Goal: Browse casually

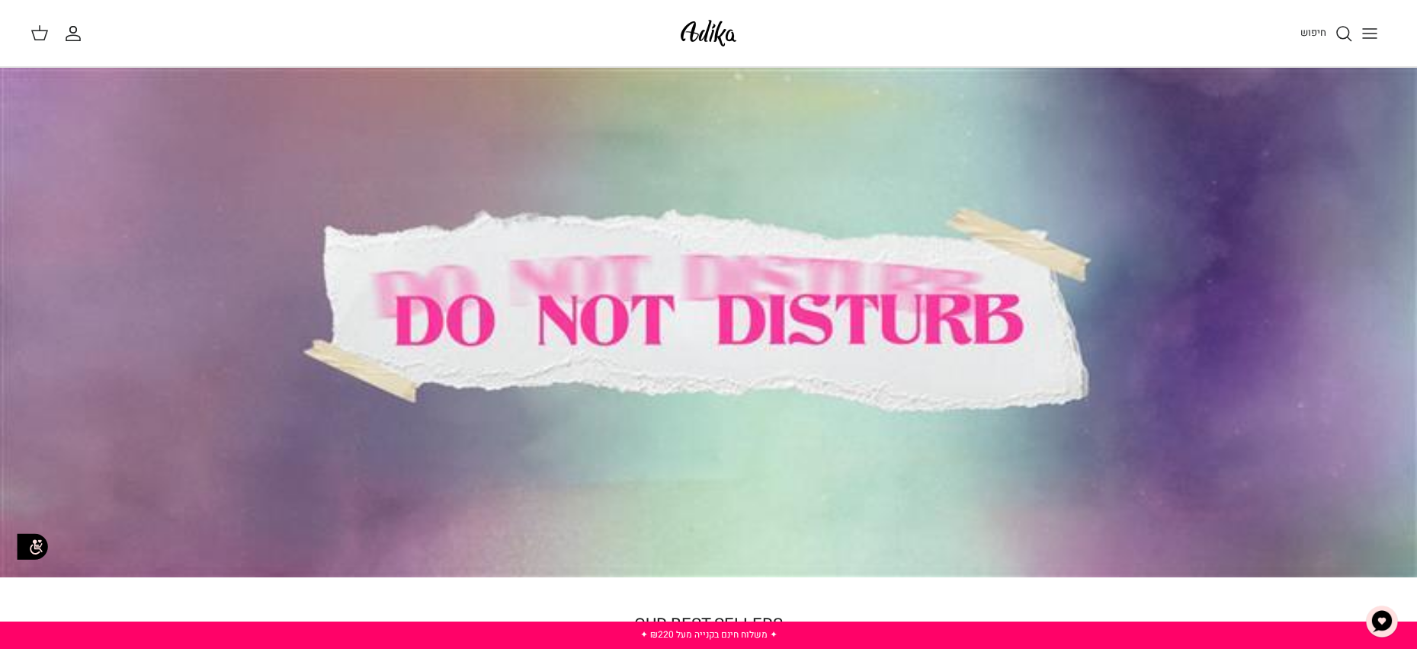
click at [1372, 34] on line "Toggle menu" at bounding box center [1370, 34] width 14 height 0
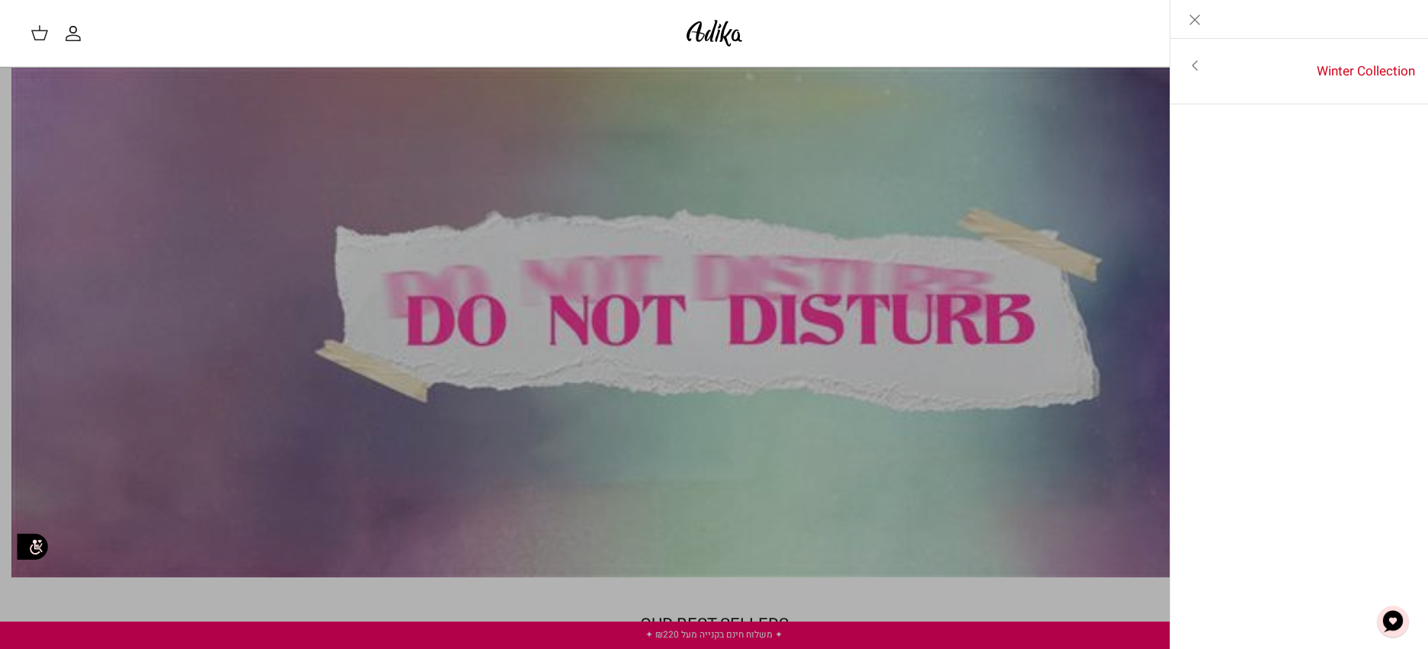
click at [1190, 18] on icon "Close" at bounding box center [1195, 20] width 18 height 18
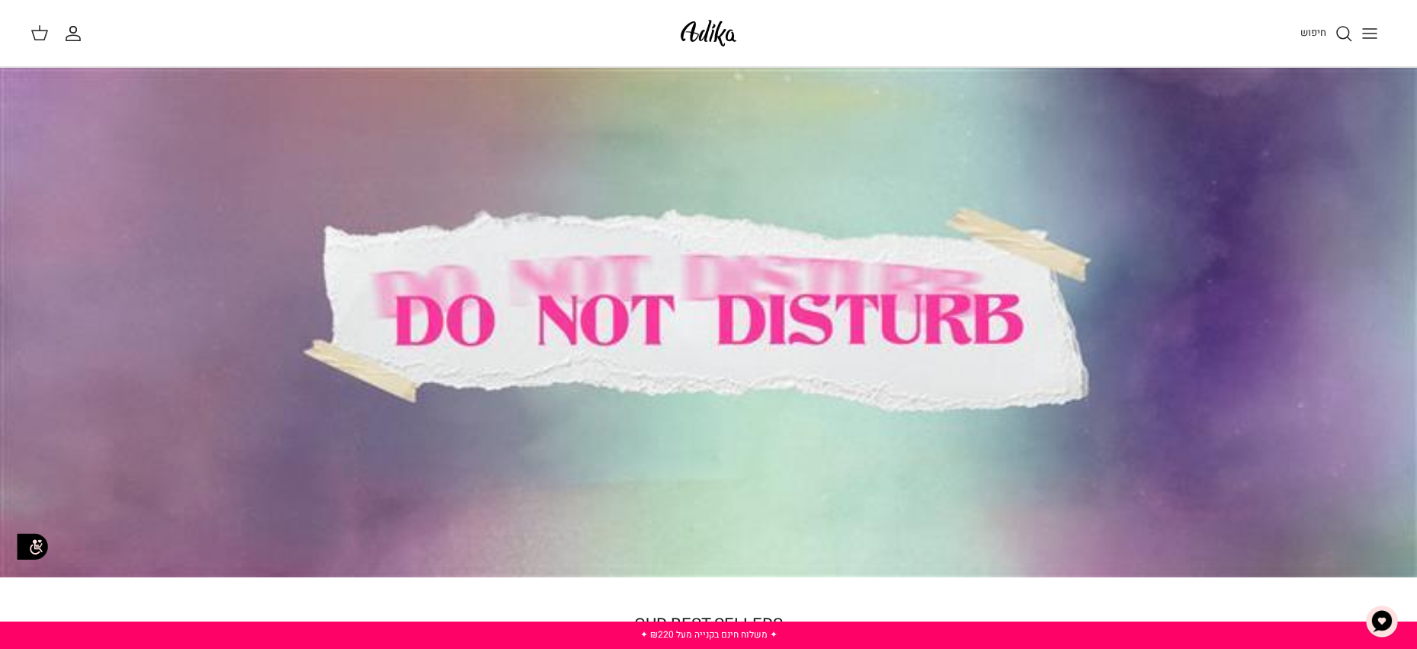
click at [829, 266] on div at bounding box center [708, 323] width 1417 height 510
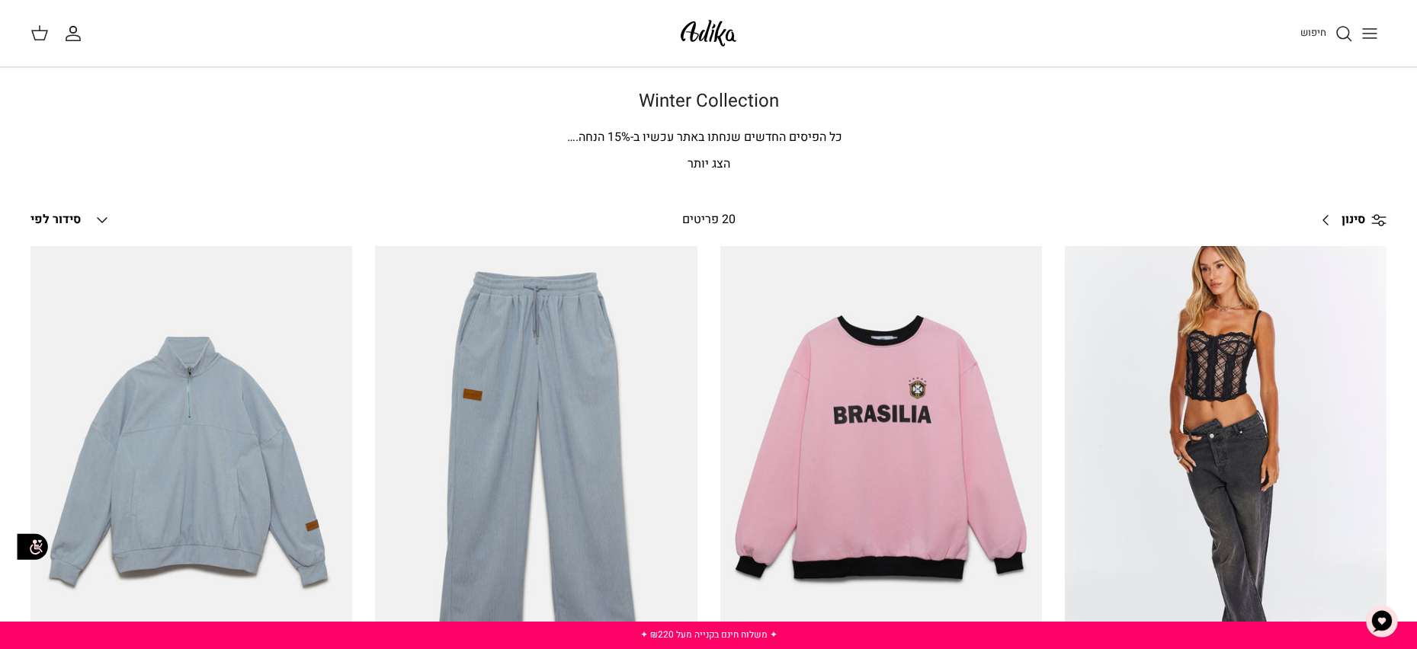
click at [1369, 29] on line "Toggle menu" at bounding box center [1370, 29] width 14 height 0
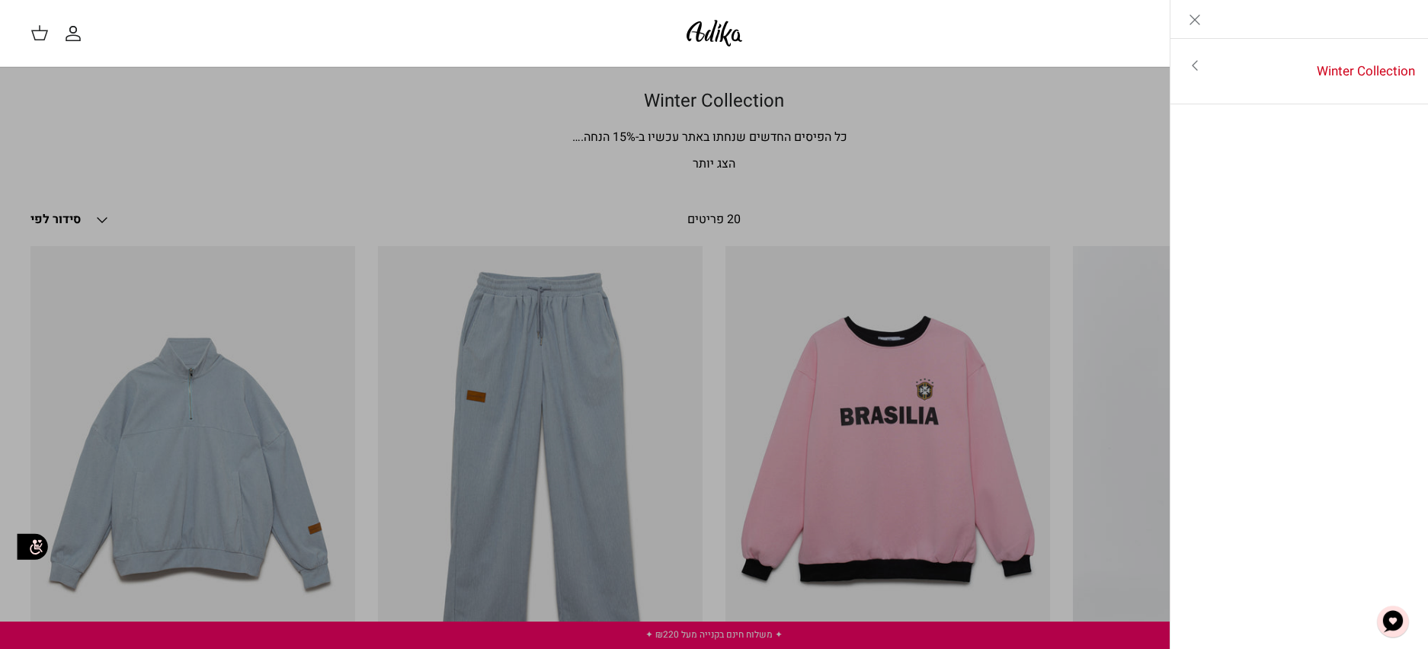
click at [1194, 14] on icon "Close" at bounding box center [1195, 20] width 18 height 18
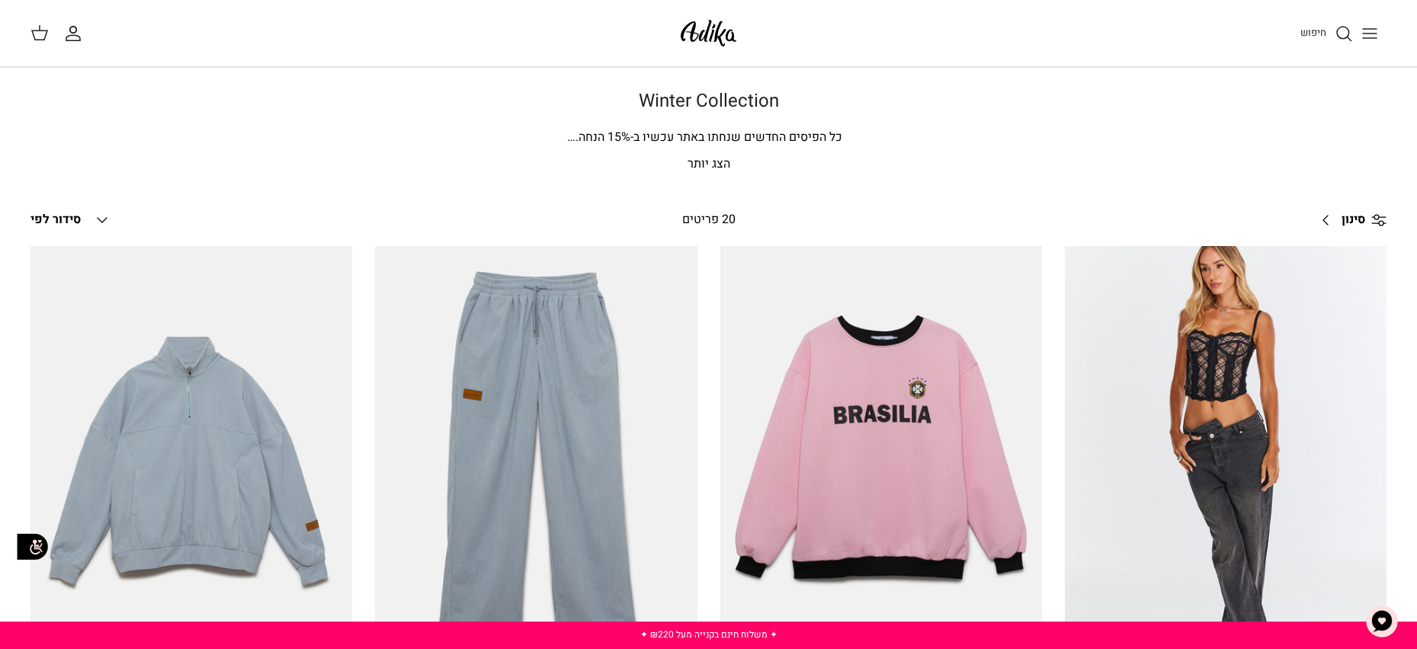
click at [702, 162] on p "הצג יותר" at bounding box center [708, 165] width 1067 height 20
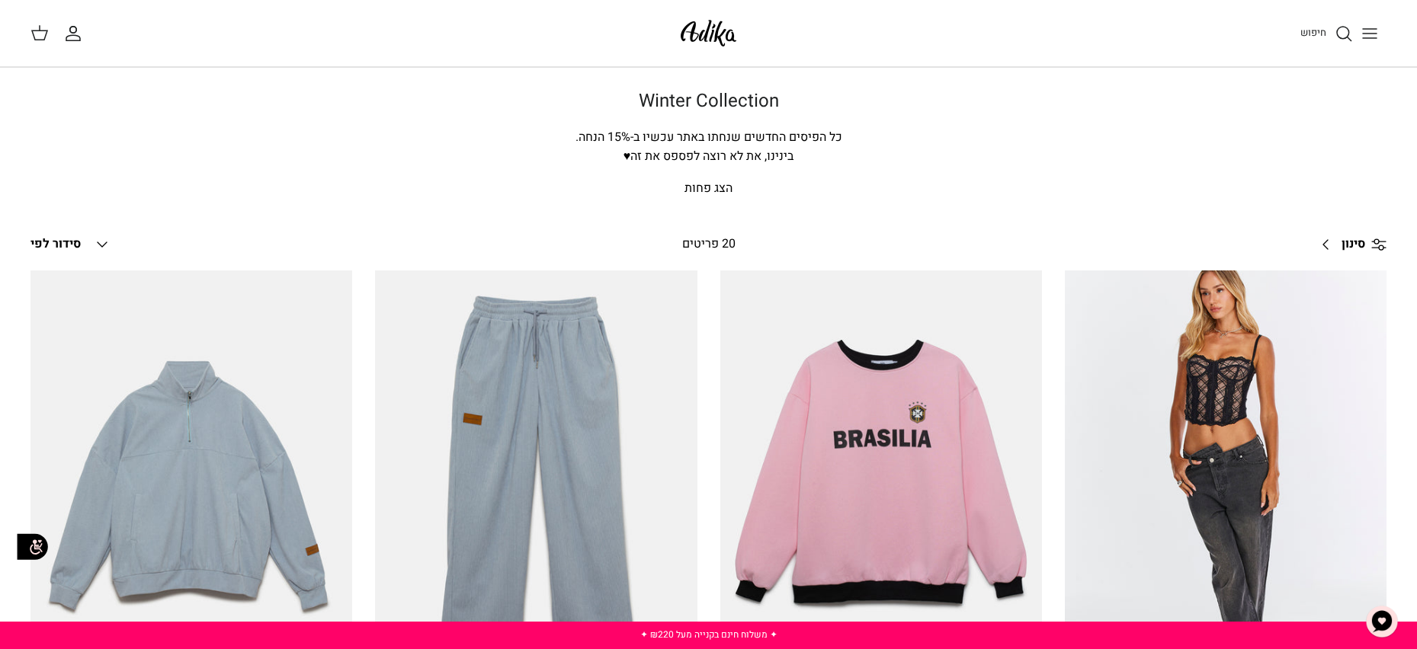
click at [721, 187] on p "הצג פחות" at bounding box center [708, 189] width 1067 height 20
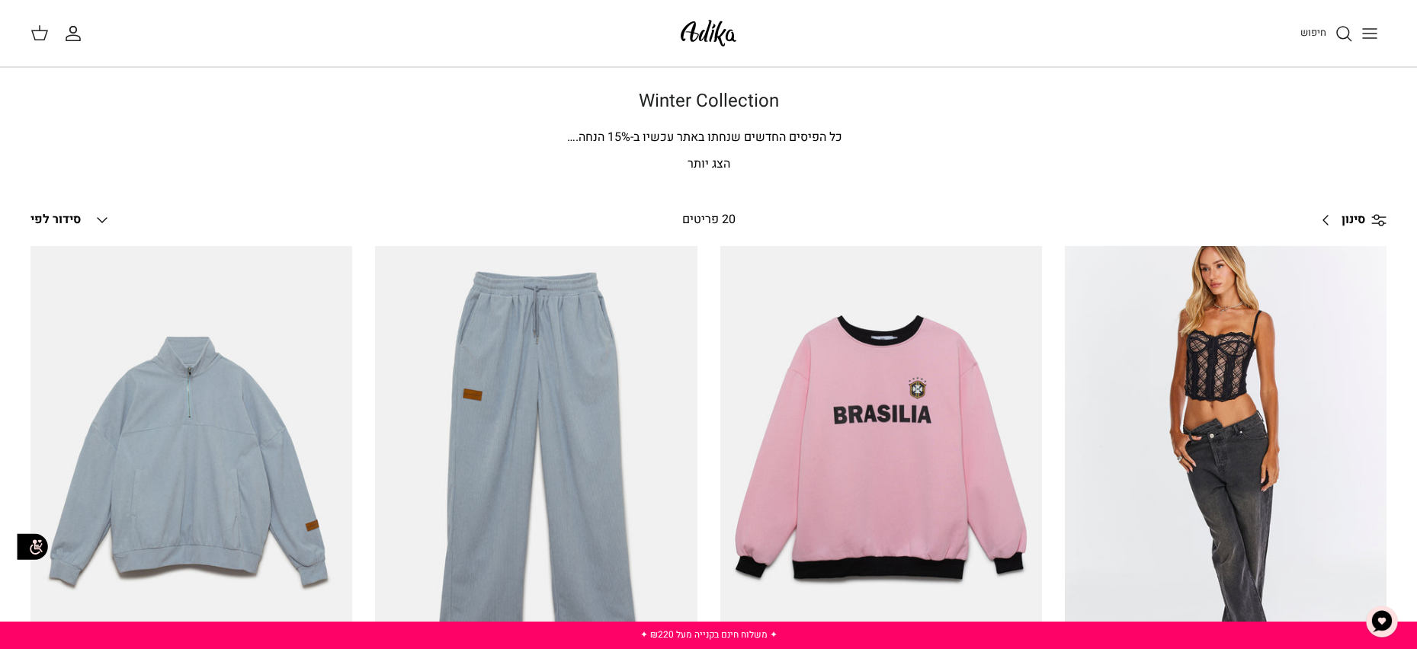
click at [719, 162] on p "הצג יותר" at bounding box center [708, 165] width 1067 height 20
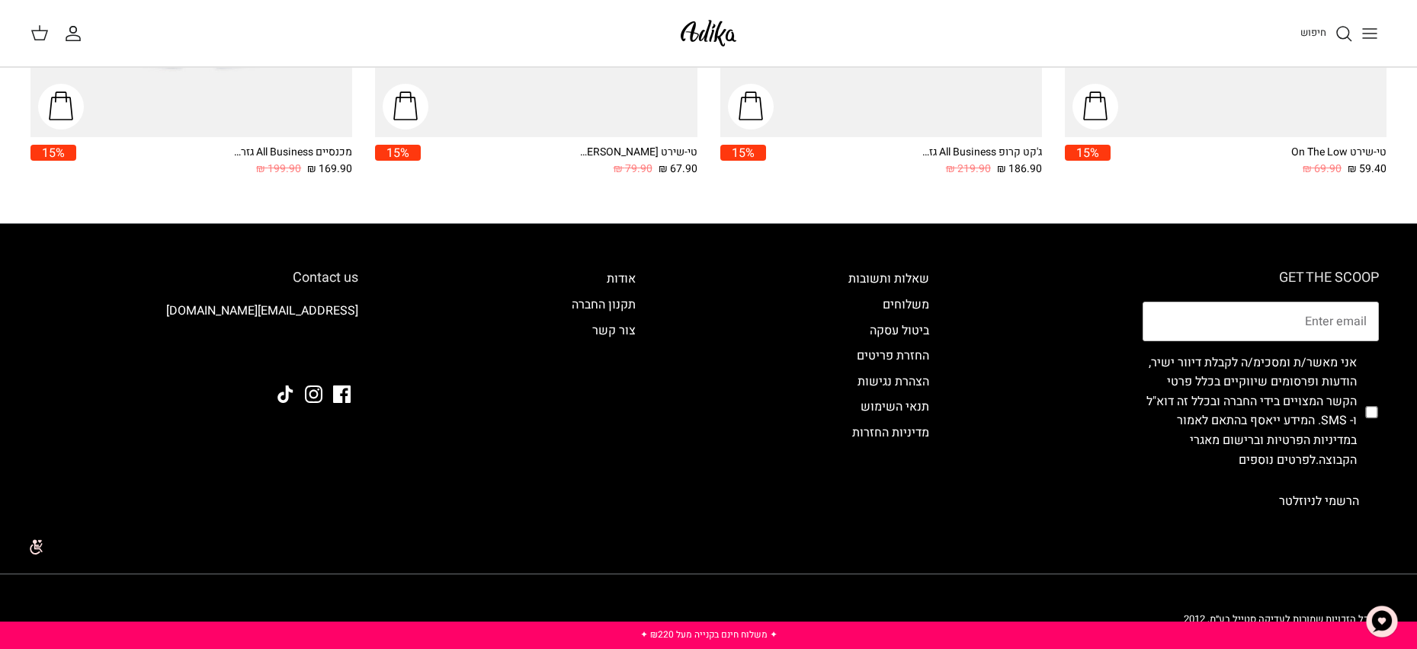
scroll to position [2556, 0]
